Goal: Use online tool/utility: Utilize a website feature to perform a specific function

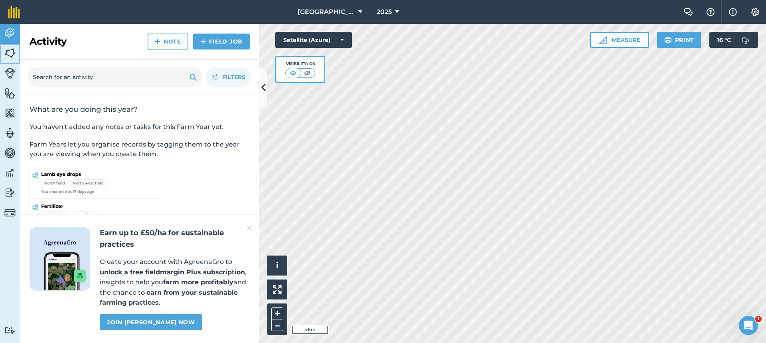
click at [9, 51] on img at bounding box center [9, 53] width 11 height 12
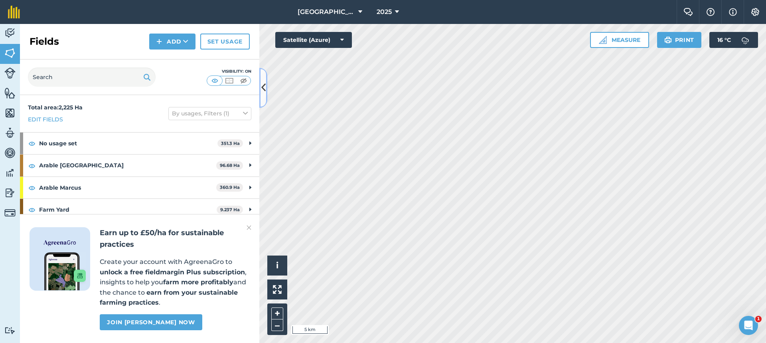
click at [264, 82] on icon at bounding box center [263, 88] width 4 height 14
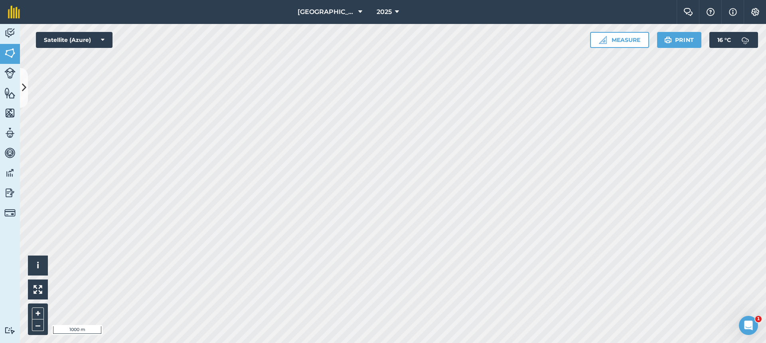
click at [498, 0] on html "[GEOGRAPHIC_DATA] 2025 Farm Chat Help Info Settings [GEOGRAPHIC_DATA] - 2025 Re…" at bounding box center [383, 171] width 766 height 343
click at [633, 46] on button "Measure" at bounding box center [619, 40] width 59 height 16
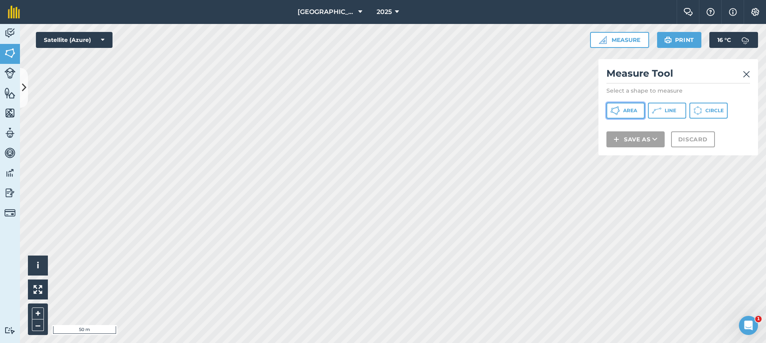
click at [637, 114] on button "Area" at bounding box center [625, 110] width 38 height 16
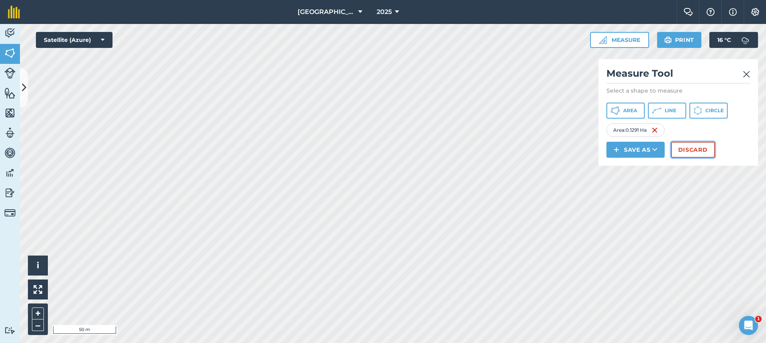
click at [688, 154] on button "Discard" at bounding box center [693, 150] width 44 height 16
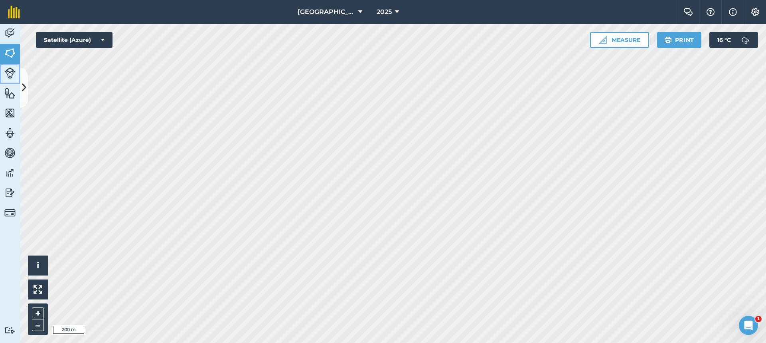
click at [12, 75] on img at bounding box center [9, 72] width 11 height 11
click at [15, 56] on img at bounding box center [9, 53] width 11 height 12
click at [530, 342] on html "[GEOGRAPHIC_DATA] 2025 Farm Chat Help Info Settings [GEOGRAPHIC_DATA] - 2025 Re…" at bounding box center [383, 171] width 766 height 343
click at [606, 41] on button "Measure" at bounding box center [619, 40] width 59 height 16
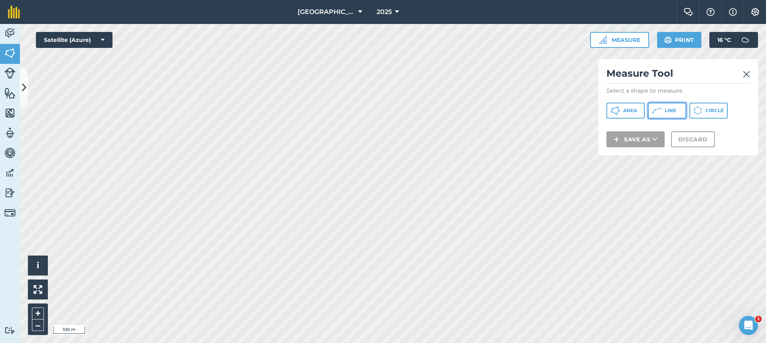
click at [656, 112] on icon at bounding box center [657, 111] width 10 height 10
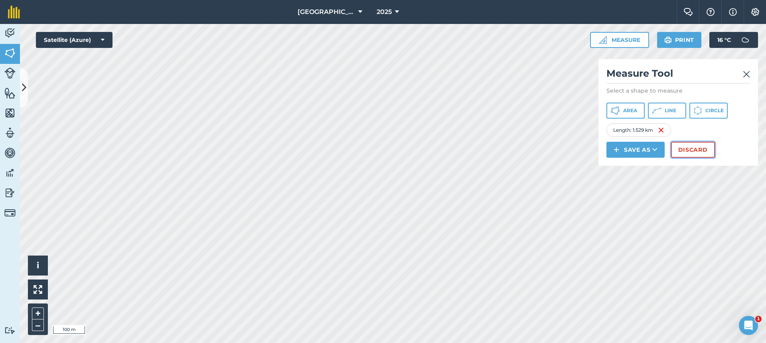
click at [701, 152] on button "Discard" at bounding box center [693, 150] width 44 height 16
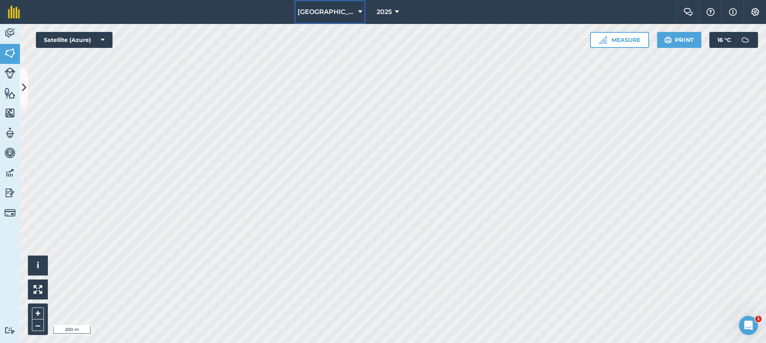
click at [357, 10] on button "[GEOGRAPHIC_DATA]" at bounding box center [329, 12] width 71 height 24
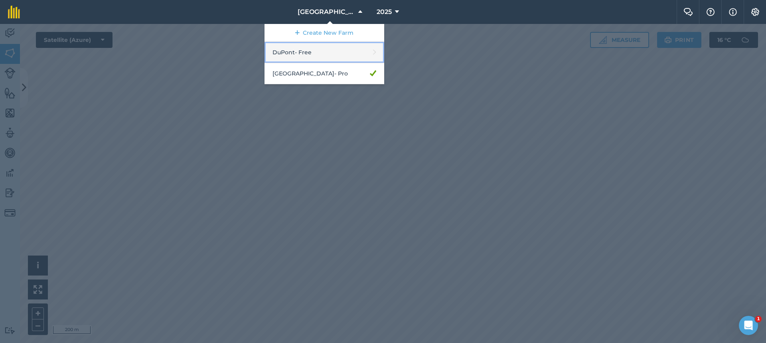
click at [305, 51] on link "DuPont - Free" at bounding box center [324, 52] width 120 height 21
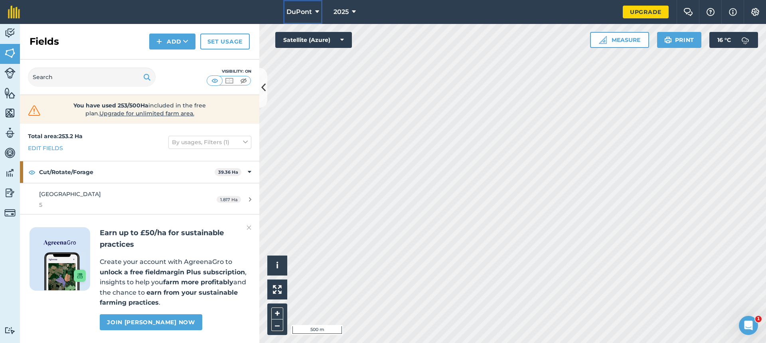
click at [316, 12] on icon at bounding box center [317, 12] width 4 height 10
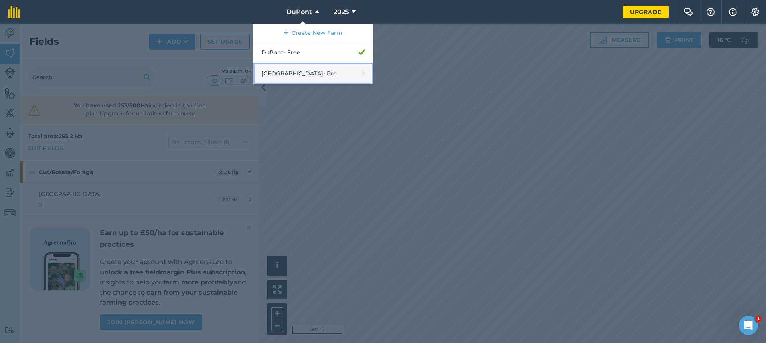
click at [304, 69] on link "[GEOGRAPHIC_DATA] - Pro" at bounding box center [313, 73] width 120 height 21
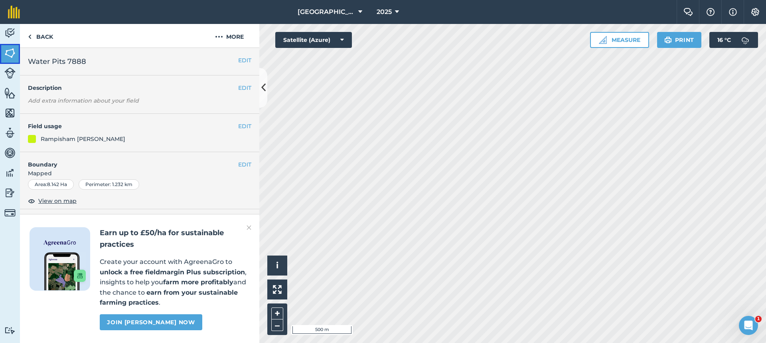
click at [10, 55] on img at bounding box center [9, 53] width 11 height 12
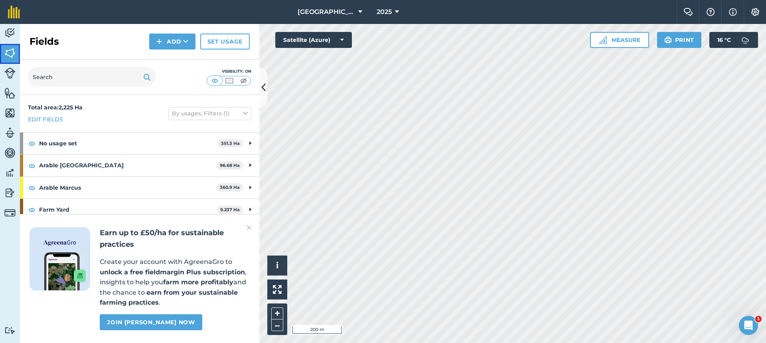
click at [8, 49] on img at bounding box center [9, 53] width 11 height 12
click at [261, 95] on button at bounding box center [263, 88] width 8 height 40
